Goal: Task Accomplishment & Management: Complete application form

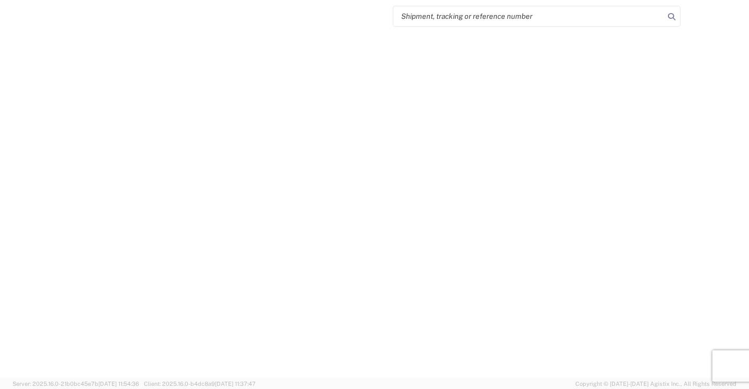
select select "FULL"
select select "LBS"
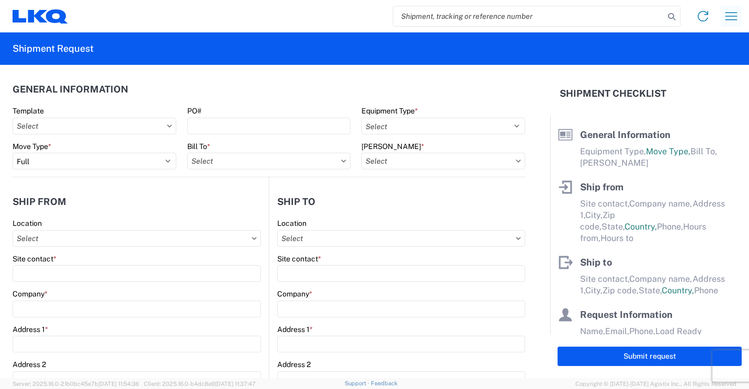
click at [728, 21] on icon "button" at bounding box center [731, 16] width 17 height 17
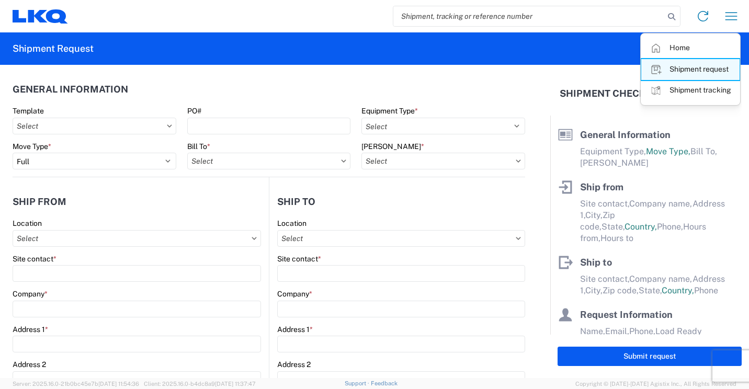
click at [693, 71] on link "Shipment request" at bounding box center [690, 69] width 98 height 21
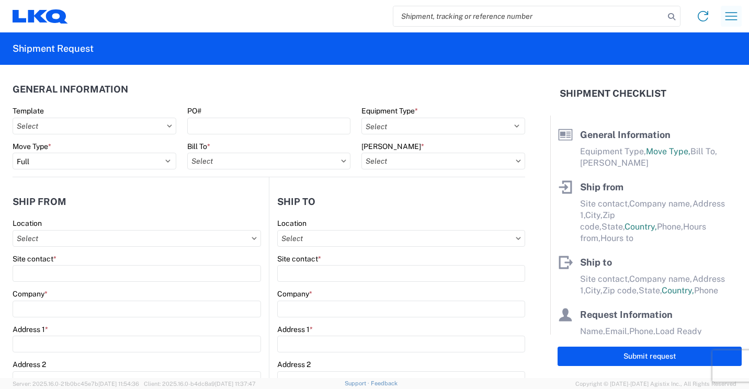
click at [728, 19] on icon "button" at bounding box center [731, 16] width 17 height 17
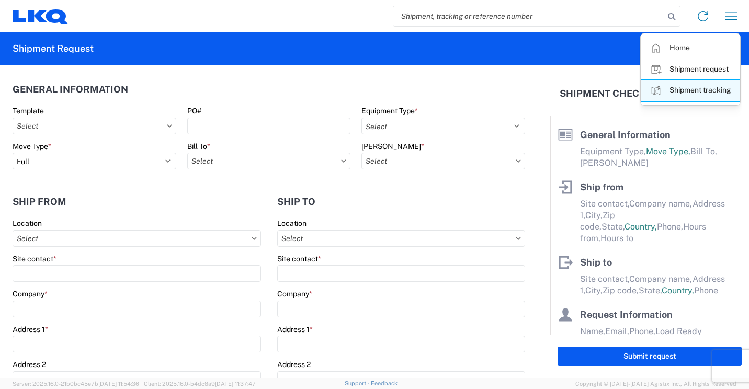
click at [688, 93] on link "Shipment tracking" at bounding box center [690, 90] width 98 height 21
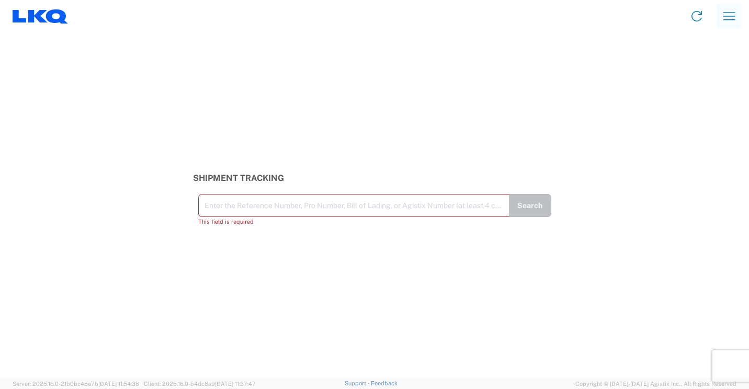
click at [722, 9] on icon "button" at bounding box center [729, 16] width 17 height 17
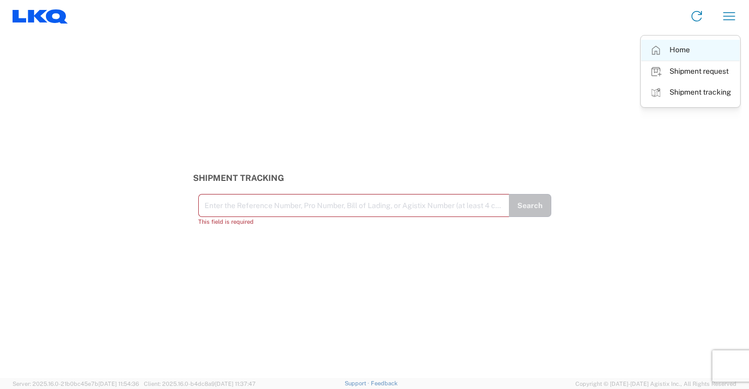
click at [680, 46] on link "Home" at bounding box center [690, 50] width 98 height 21
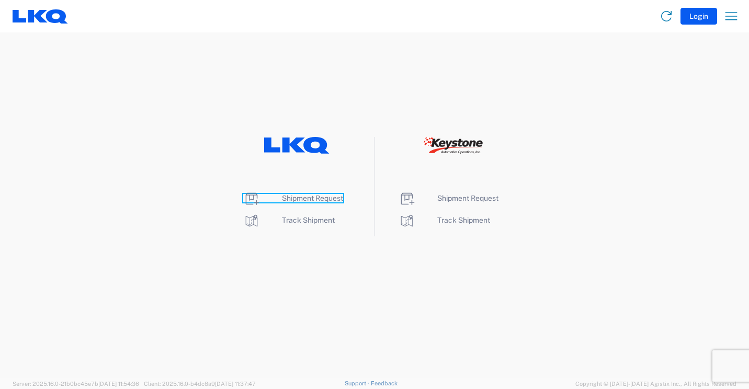
click at [305, 200] on span "Shipment Request" at bounding box center [312, 198] width 61 height 8
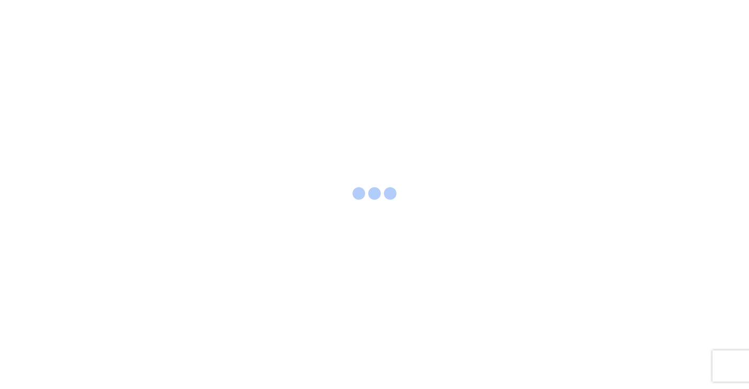
select select "FULL"
select select "LBS"
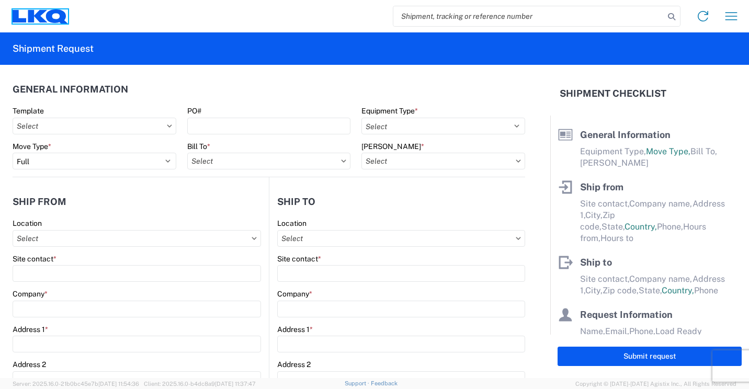
click at [18, 16] on icon at bounding box center [20, 15] width 14 height 13
